Goal: Transaction & Acquisition: Purchase product/service

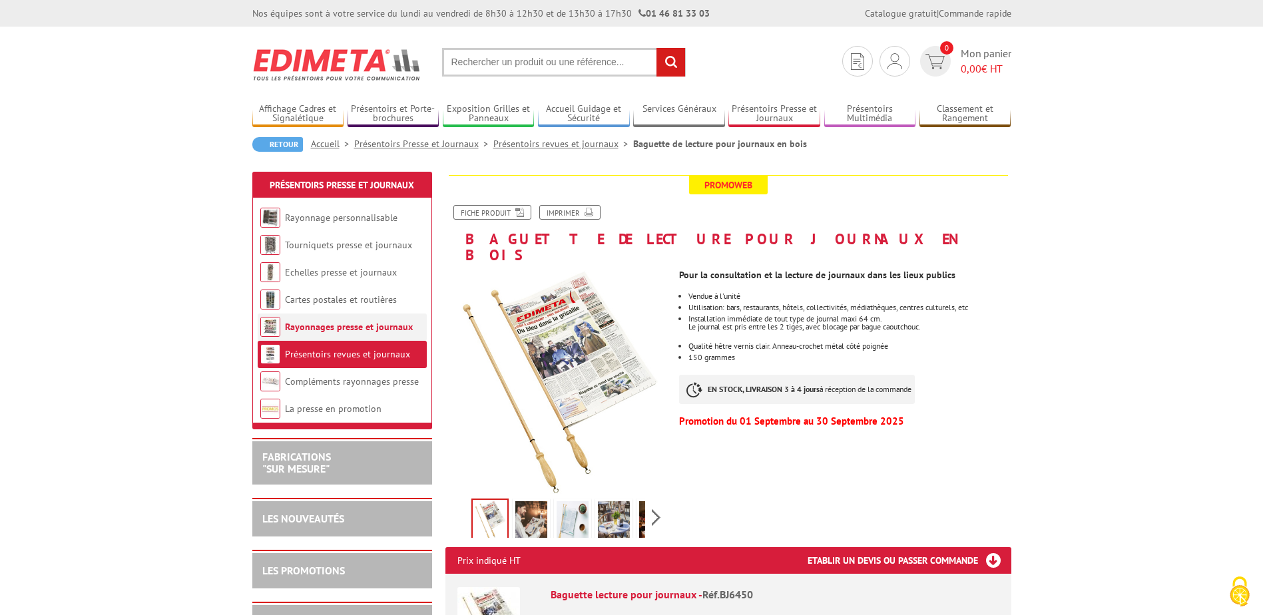
click at [310, 325] on link "Rayonnages presse et journaux" at bounding box center [349, 327] width 128 height 12
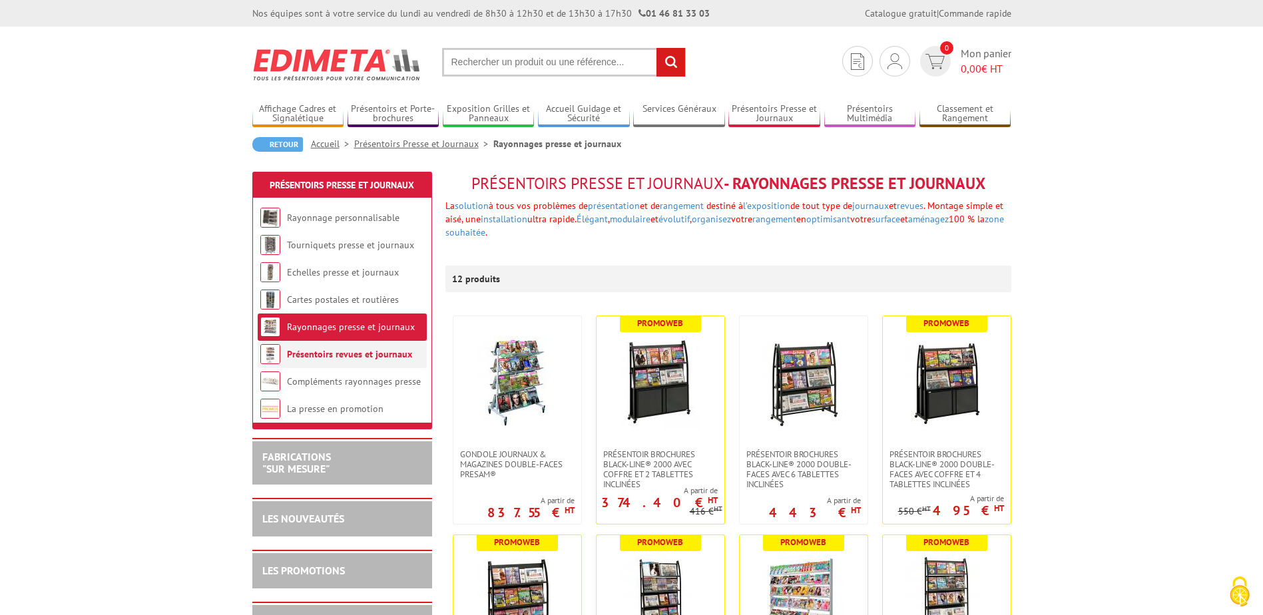
click at [314, 355] on link "Présentoirs revues et journaux" at bounding box center [349, 354] width 125 height 12
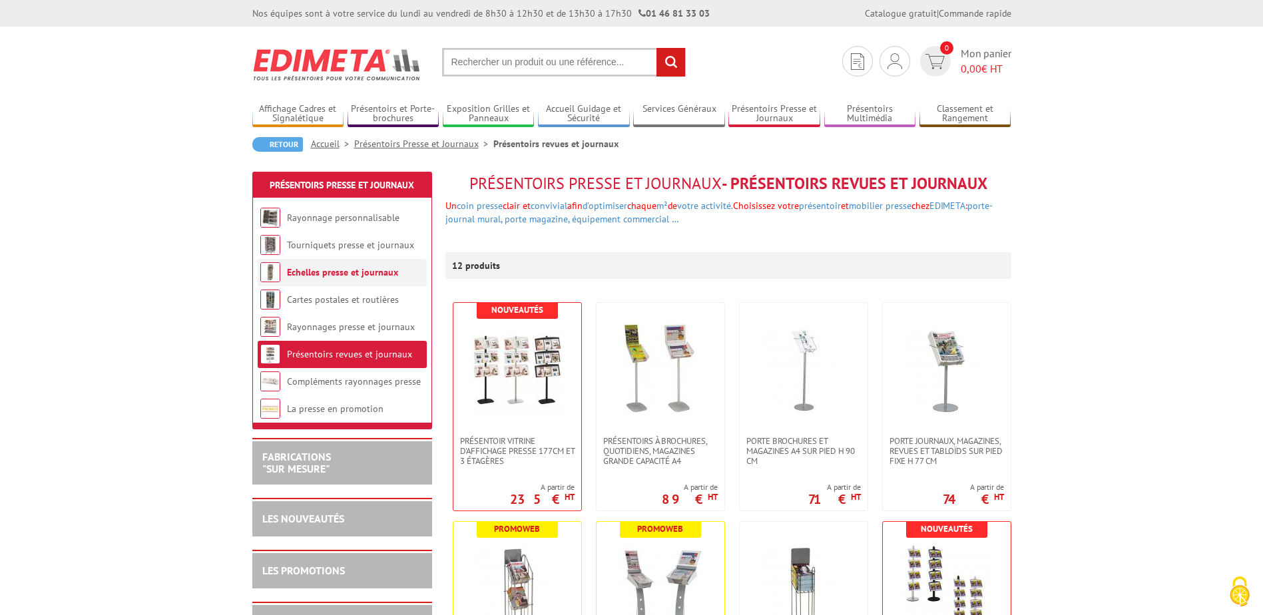
click at [351, 271] on link "Echelles presse et journaux" at bounding box center [342, 272] width 111 height 12
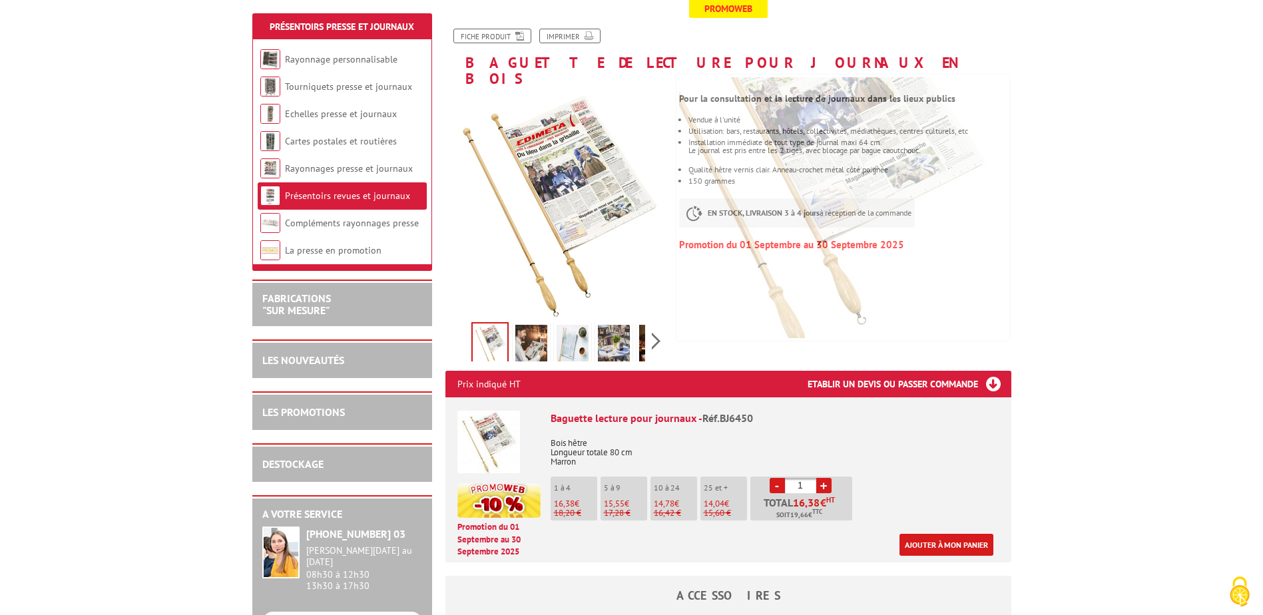
scroll to position [200, 0]
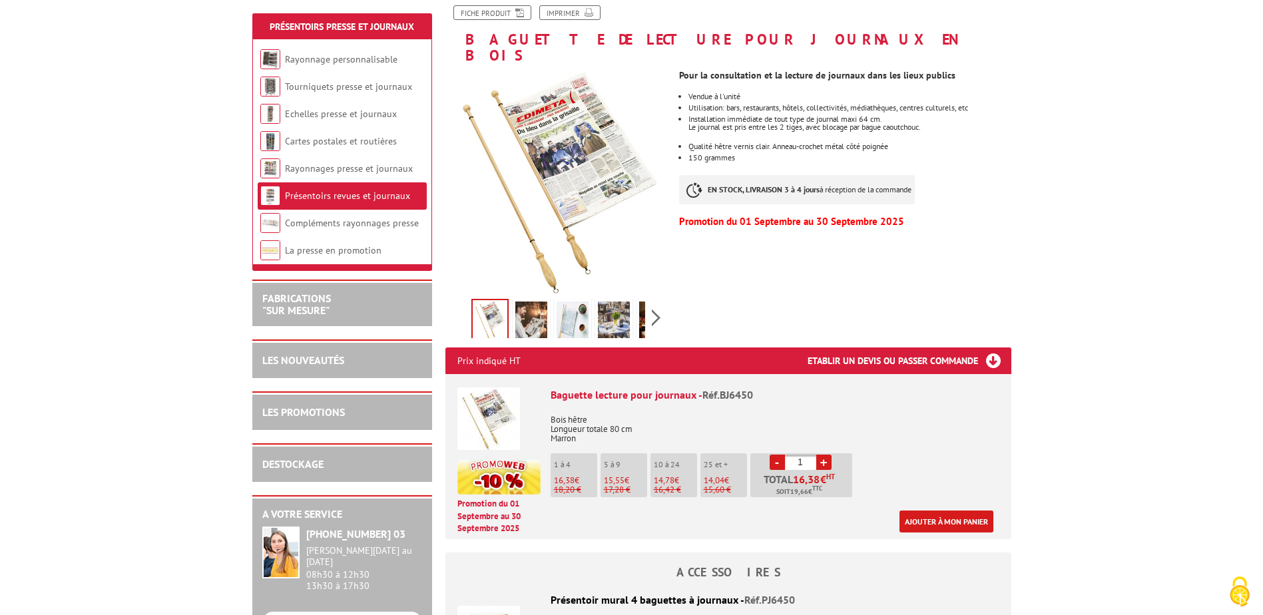
click at [821, 455] on link "+" at bounding box center [823, 462] width 15 height 15
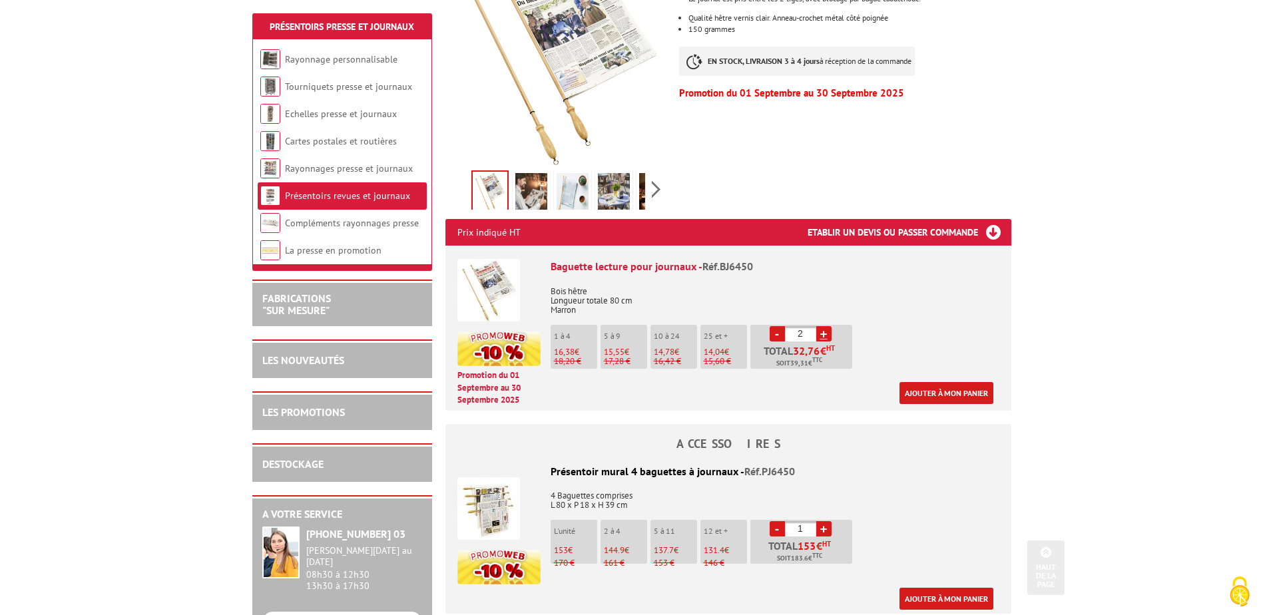
scroll to position [333, 0]
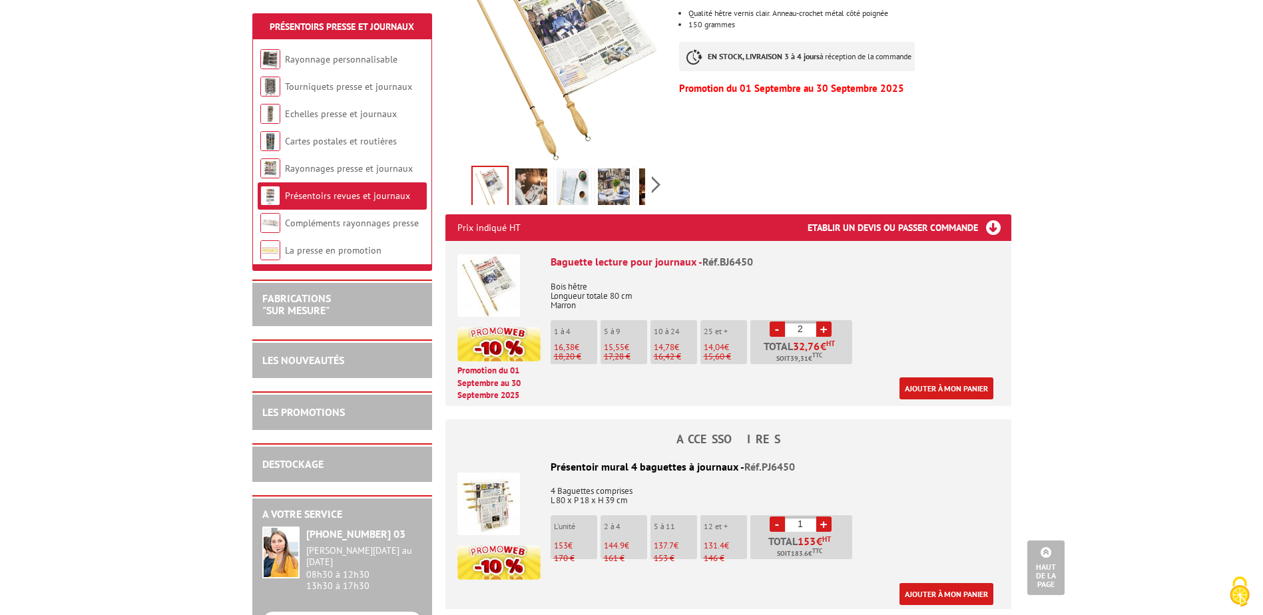
click at [775, 516] on link "-" at bounding box center [776, 523] width 15 height 15
click at [779, 321] on link "-" at bounding box center [776, 328] width 15 height 15
type input "1"
click at [779, 321] on link "-" at bounding box center [776, 328] width 15 height 15
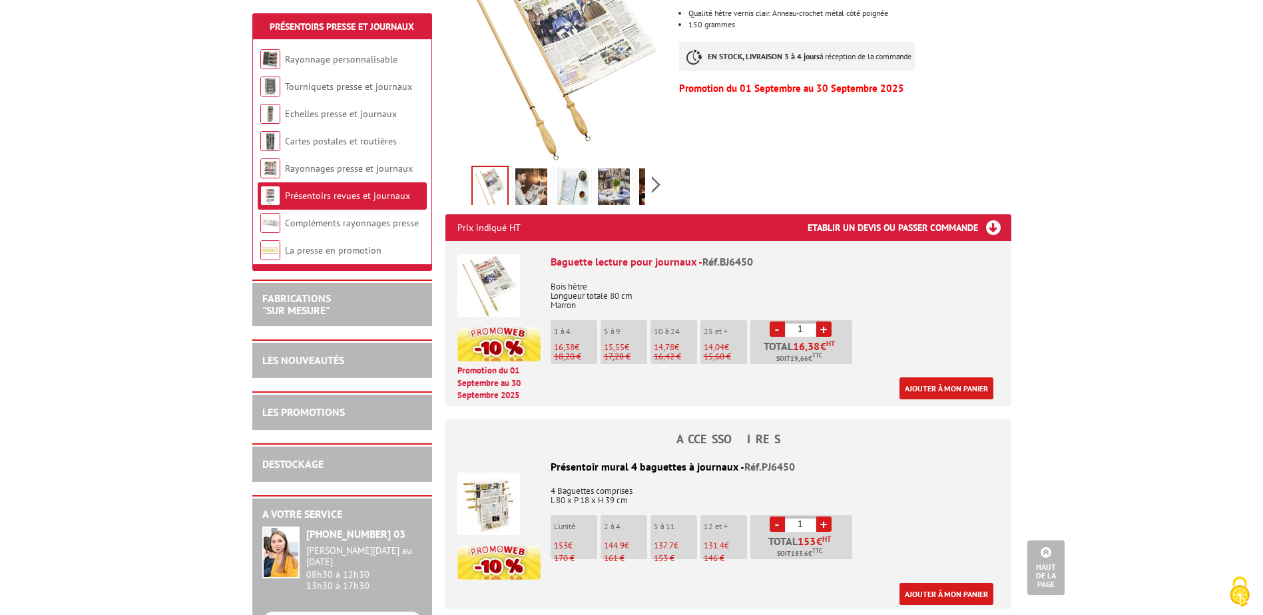
click at [779, 321] on link "-" at bounding box center [776, 328] width 15 height 15
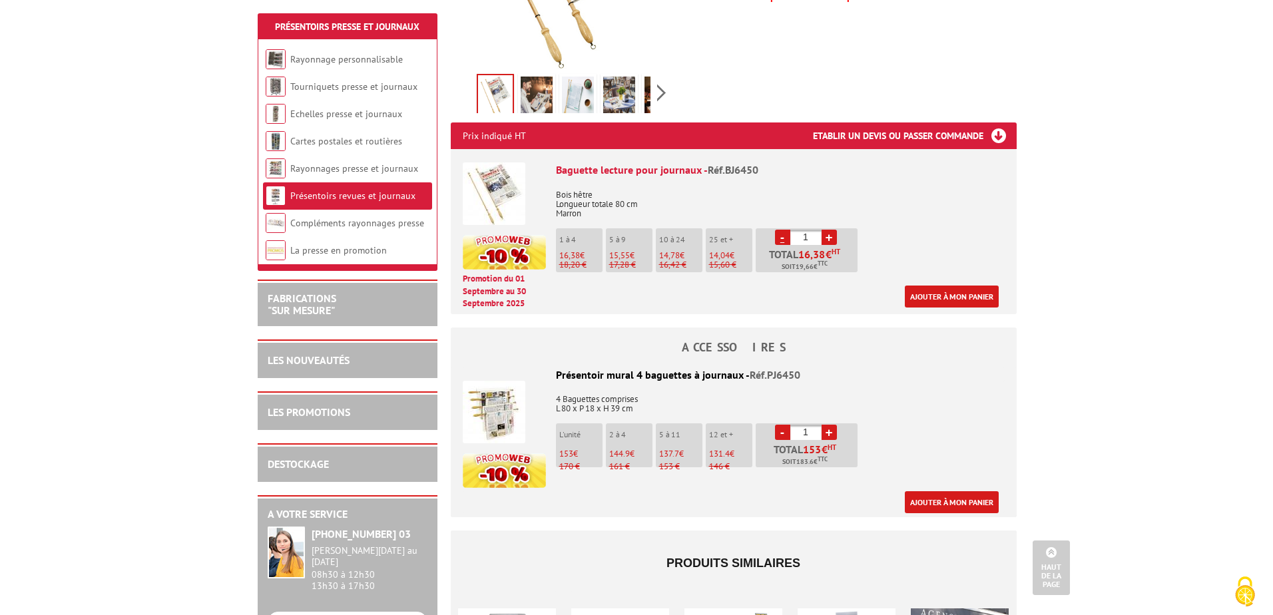
scroll to position [466, 0]
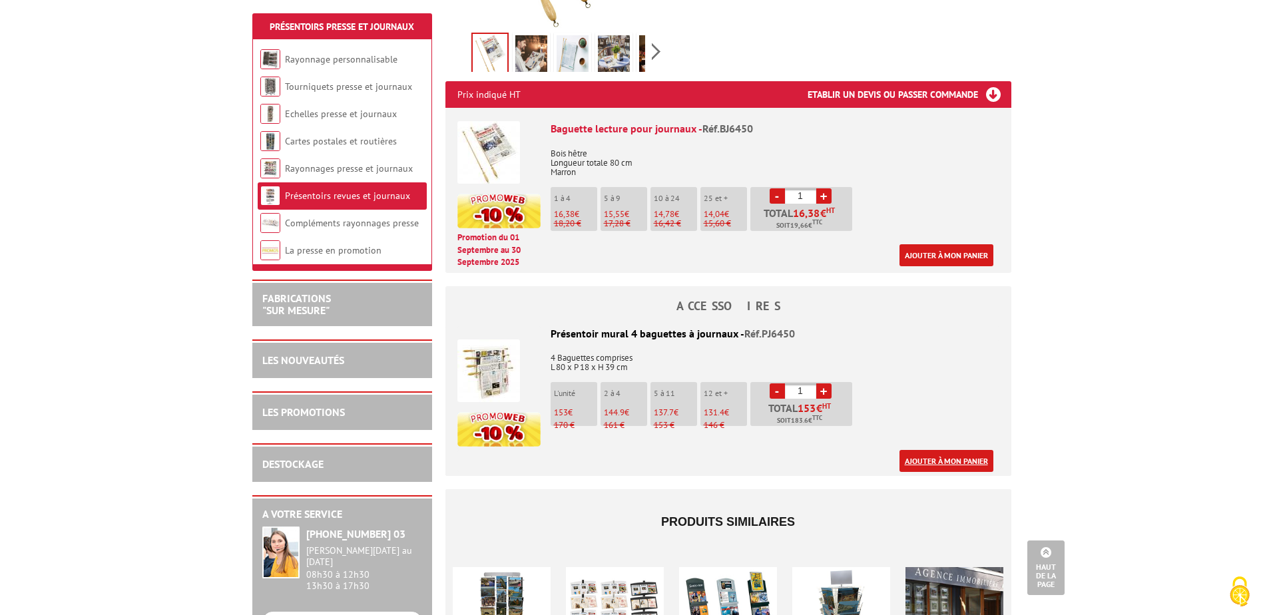
click at [948, 450] on link "Ajouter à mon panier" at bounding box center [946, 461] width 94 height 22
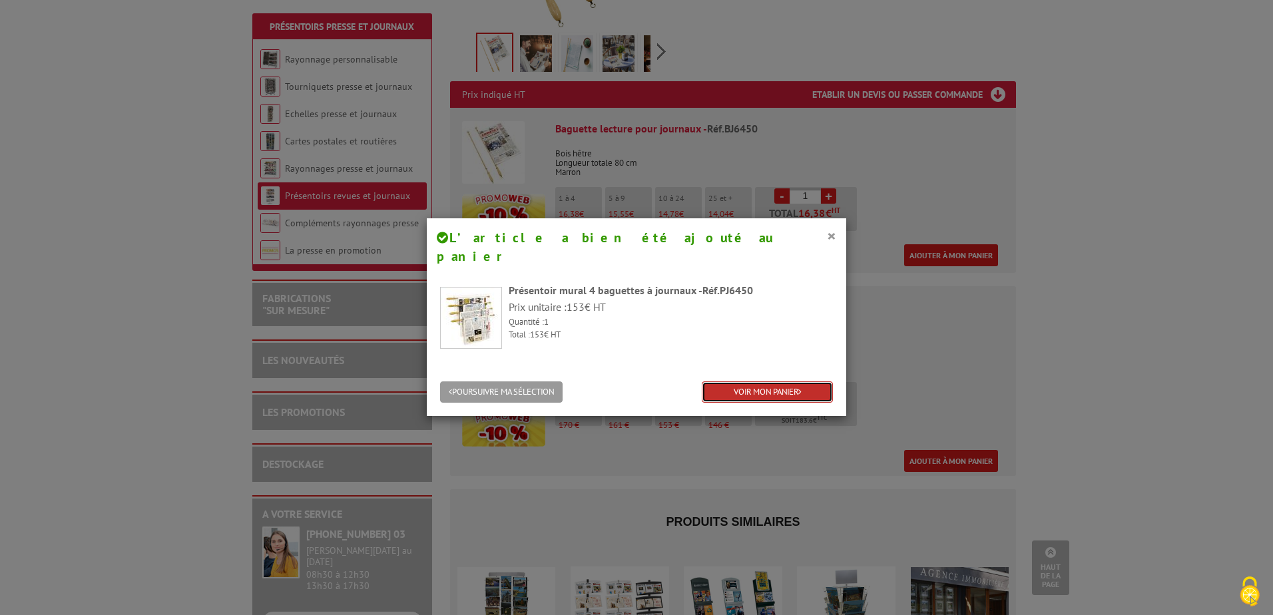
click at [740, 381] on link "VOIR MON PANIER" at bounding box center [767, 392] width 131 height 22
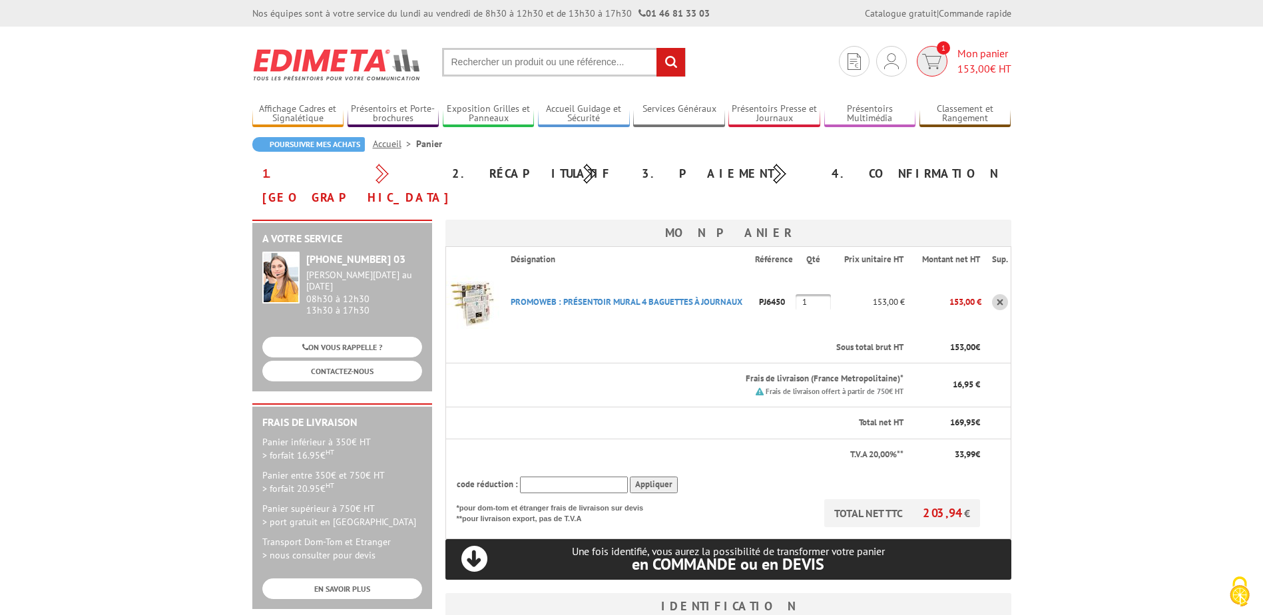
click at [941, 63] on span "1" at bounding box center [931, 61] width 31 height 31
click at [997, 294] on link at bounding box center [1000, 302] width 16 height 16
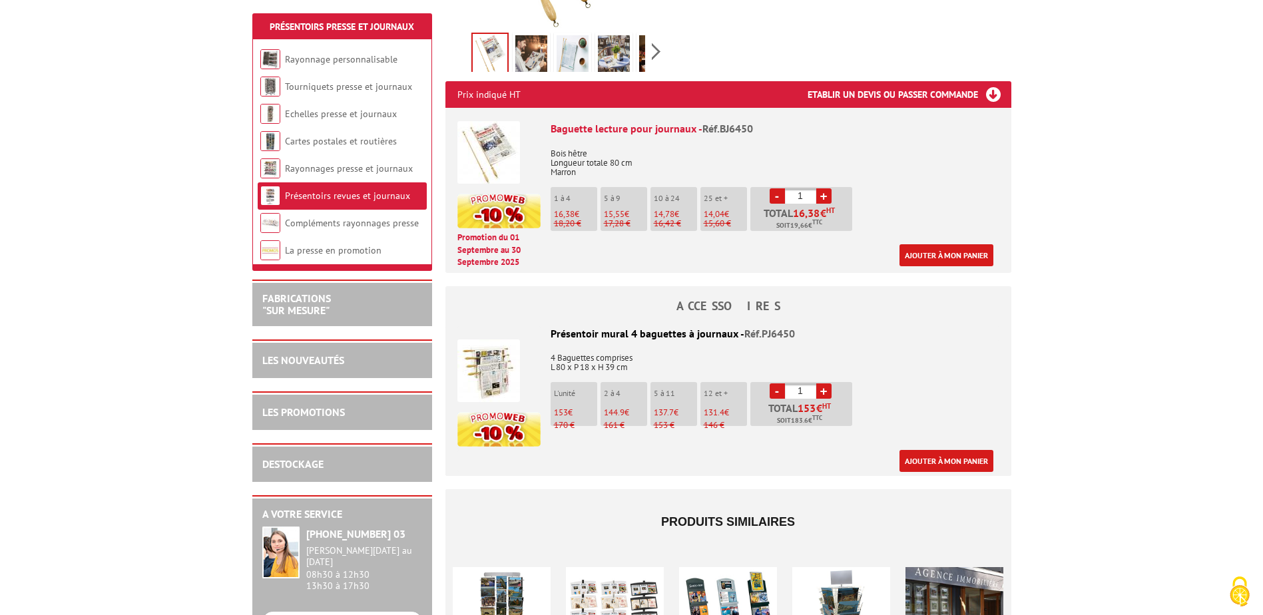
click at [823, 188] on link "+" at bounding box center [823, 195] width 15 height 15
type input "2"
click at [946, 244] on link "Ajouter à mon panier" at bounding box center [946, 255] width 94 height 22
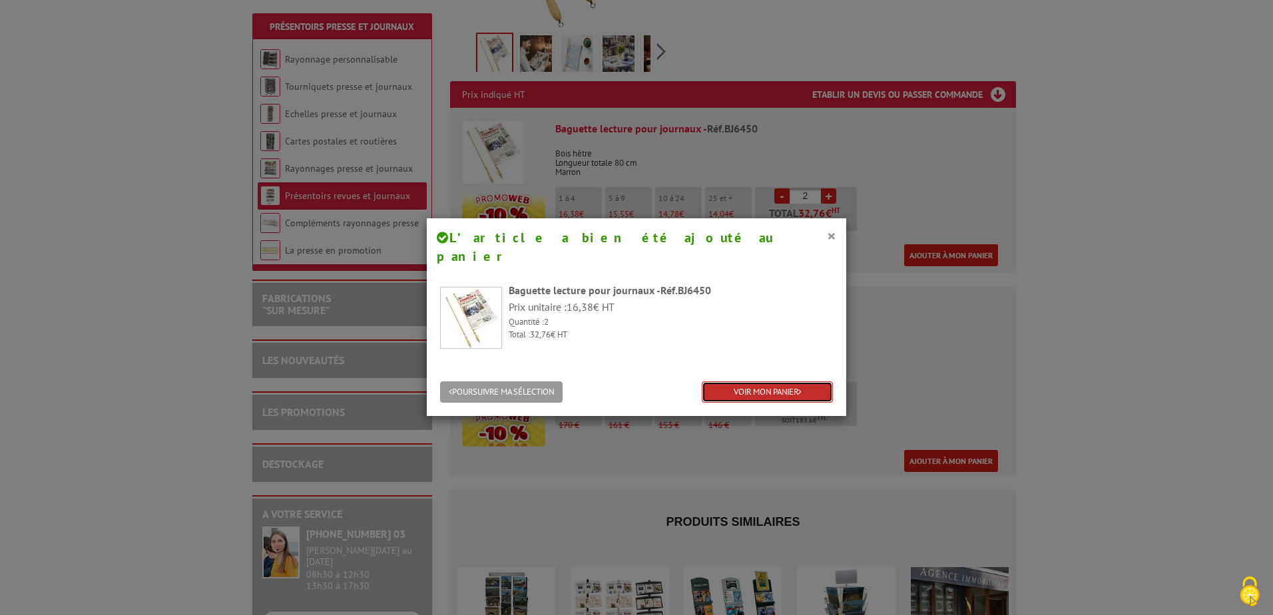
click at [777, 381] on link "VOIR MON PANIER" at bounding box center [767, 392] width 131 height 22
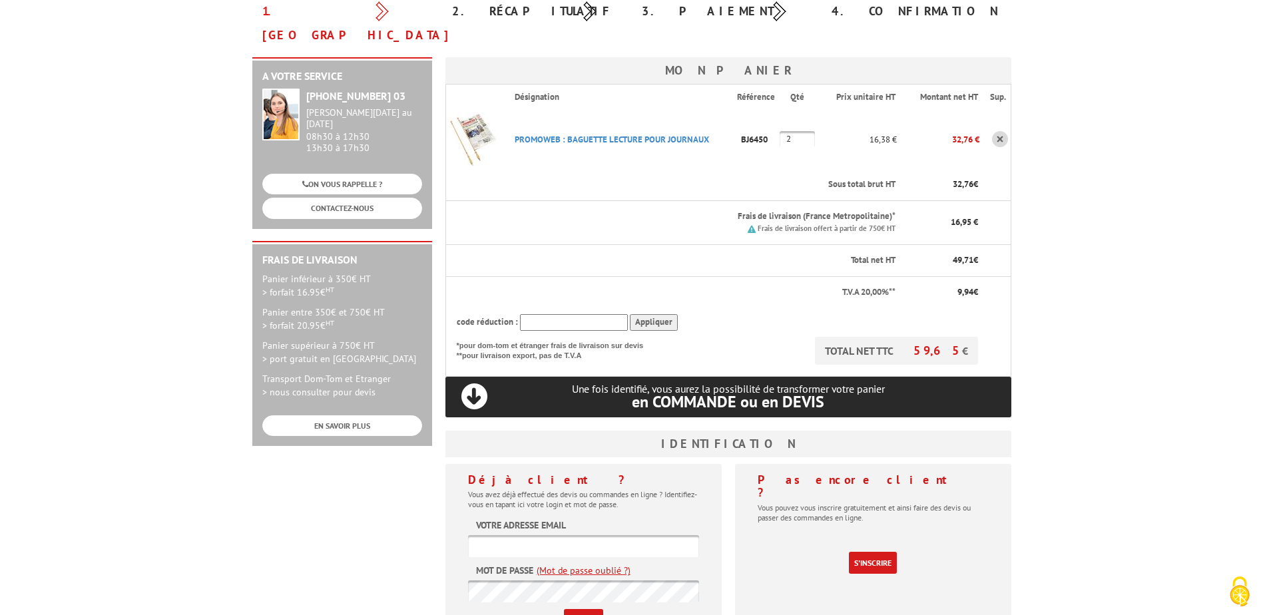
scroll to position [200, 0]
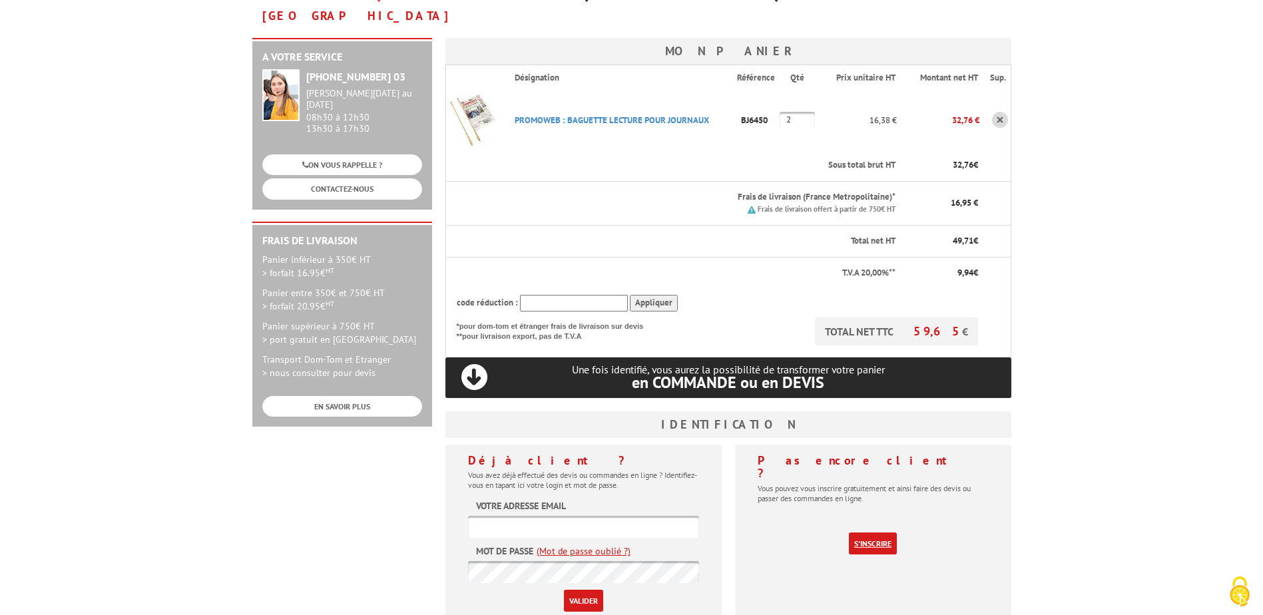
click at [860, 532] on link "S'inscrire" at bounding box center [873, 543] width 48 height 22
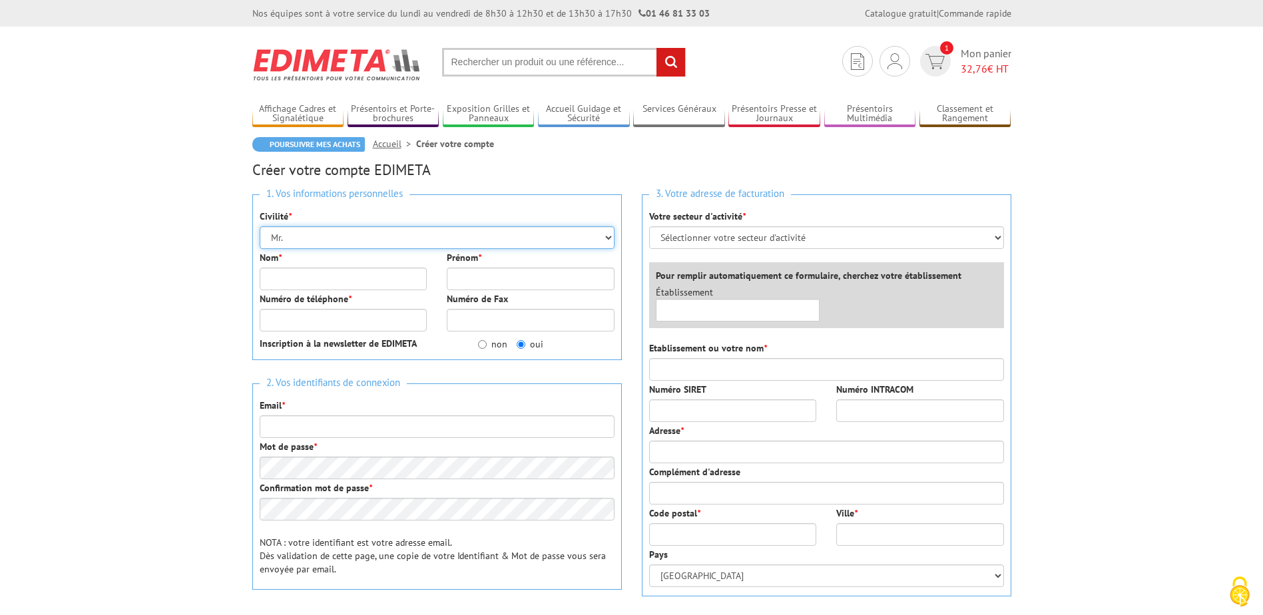
click at [320, 239] on select "Mr. Mme. Mlle." at bounding box center [437, 237] width 355 height 23
click at [260, 226] on select "Mr. Mme. Mlle." at bounding box center [437, 237] width 355 height 23
click at [332, 280] on input "Nom *" at bounding box center [344, 279] width 168 height 23
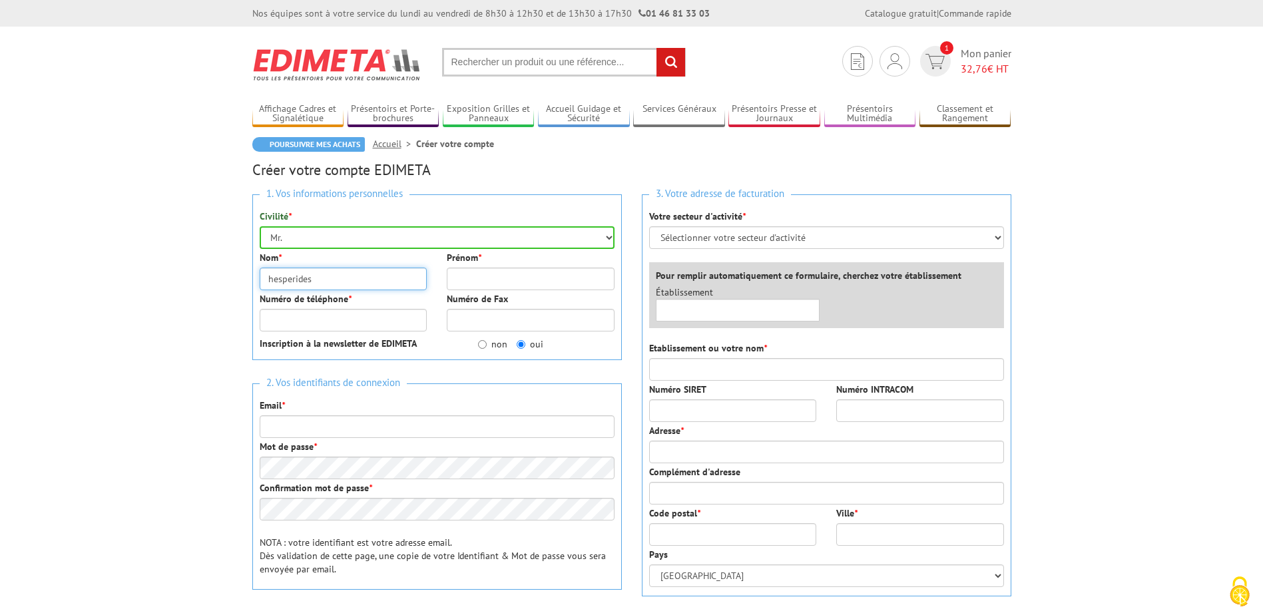
type input "hesperides"
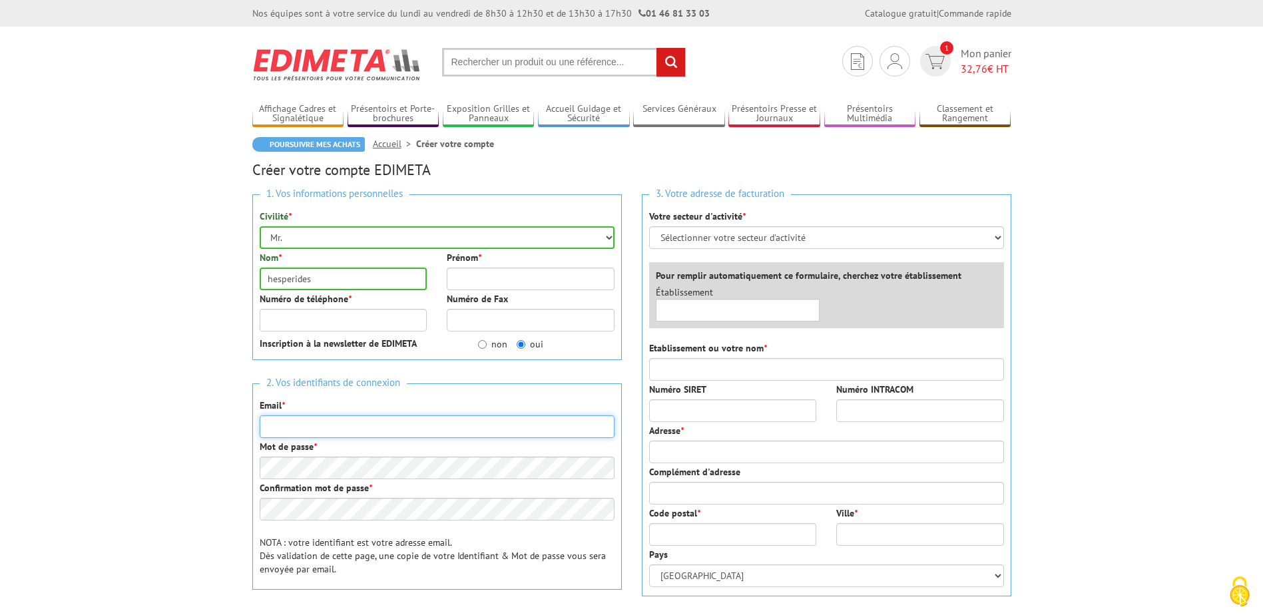
click at [428, 430] on input "Email *" at bounding box center [437, 426] width 355 height 23
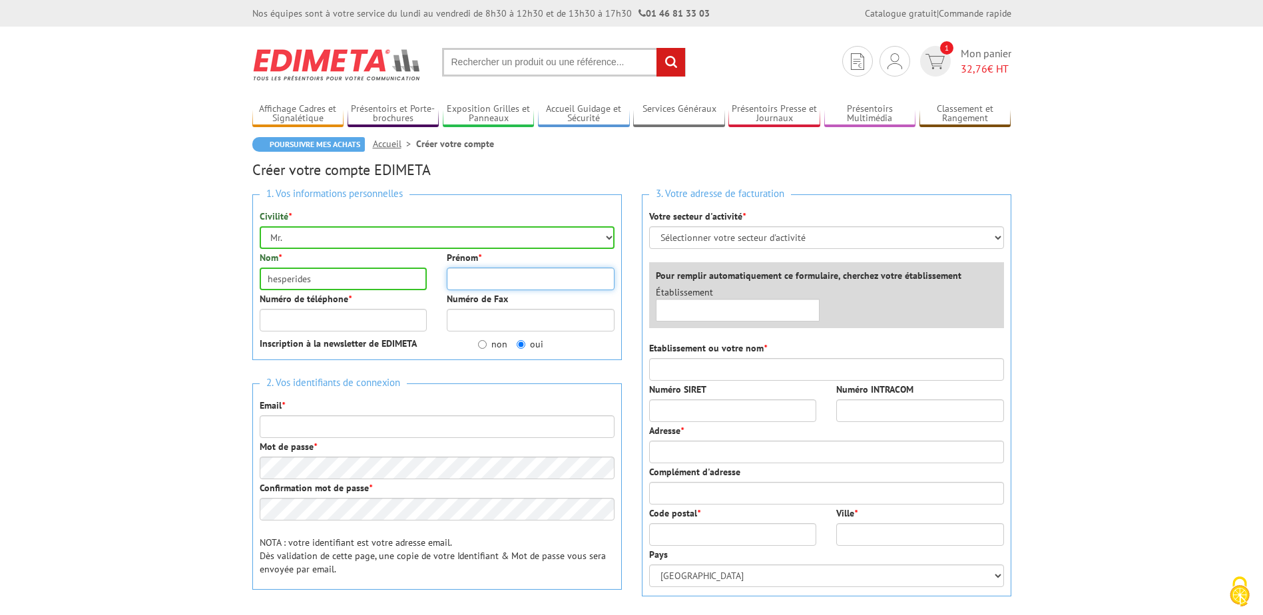
click at [546, 275] on input "Prénom *" at bounding box center [531, 279] width 168 height 23
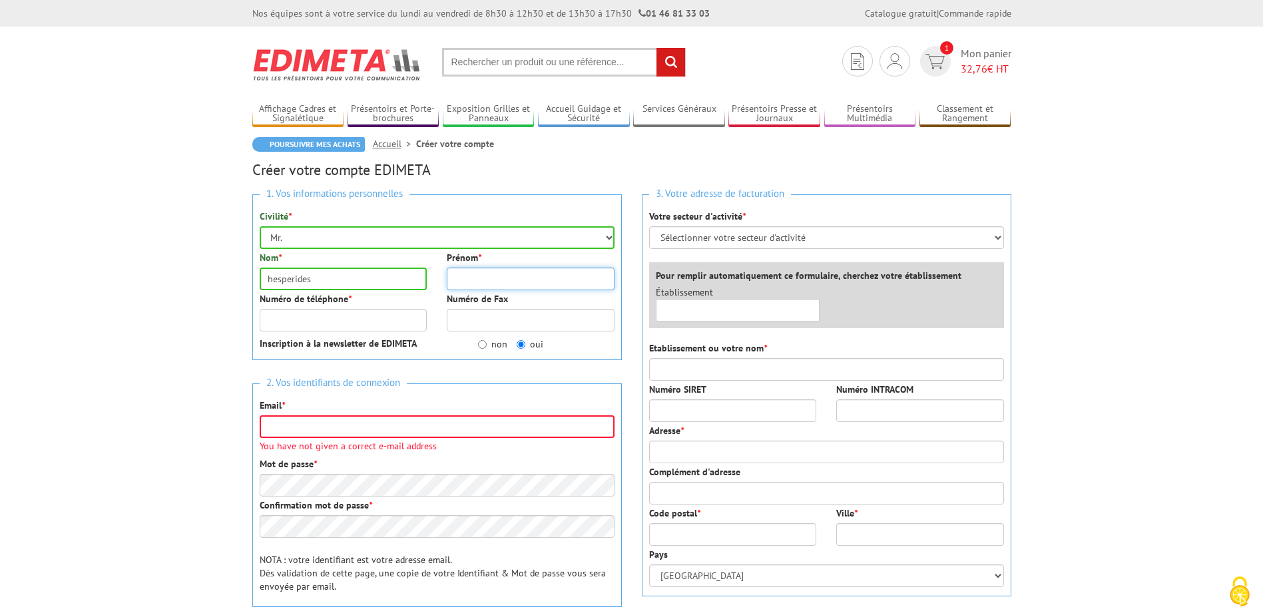
type input "michel"
type input "0466210427"
type input "hesp.nimes@wanadoo.fr"
type input "LES HESPERIDES"
type input "14 Rue des Bénédictins 30000 Nîmes"
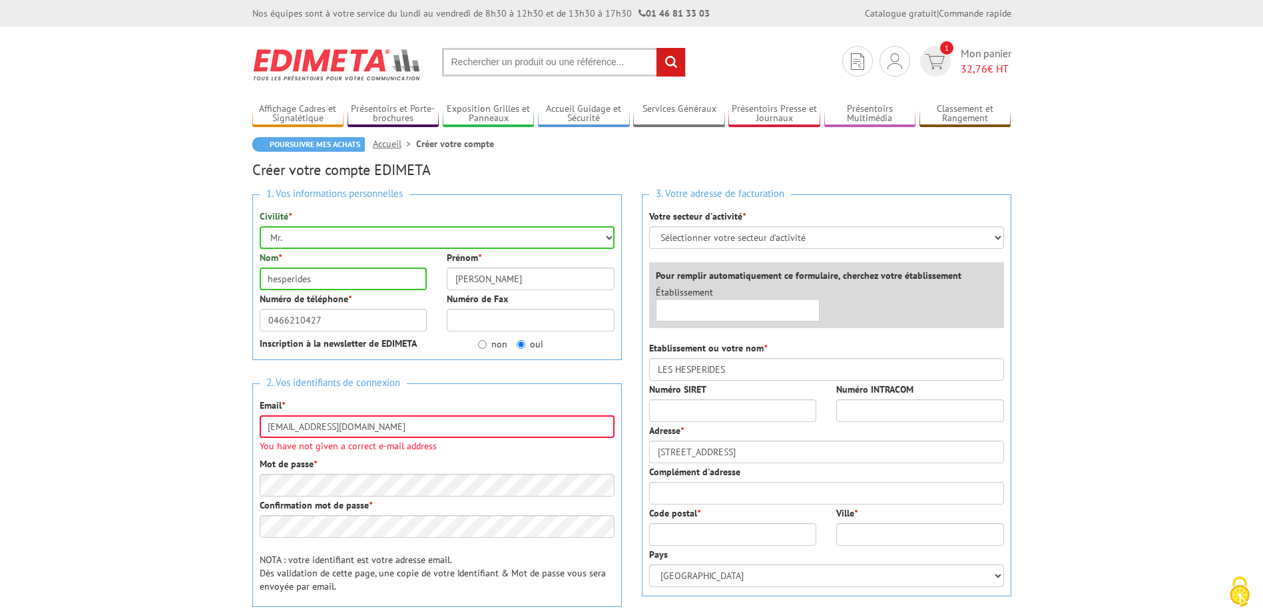
type input "les hesperides"
type input "30000"
type input "NIMES"
